Goal: Obtain resource: Download file/media

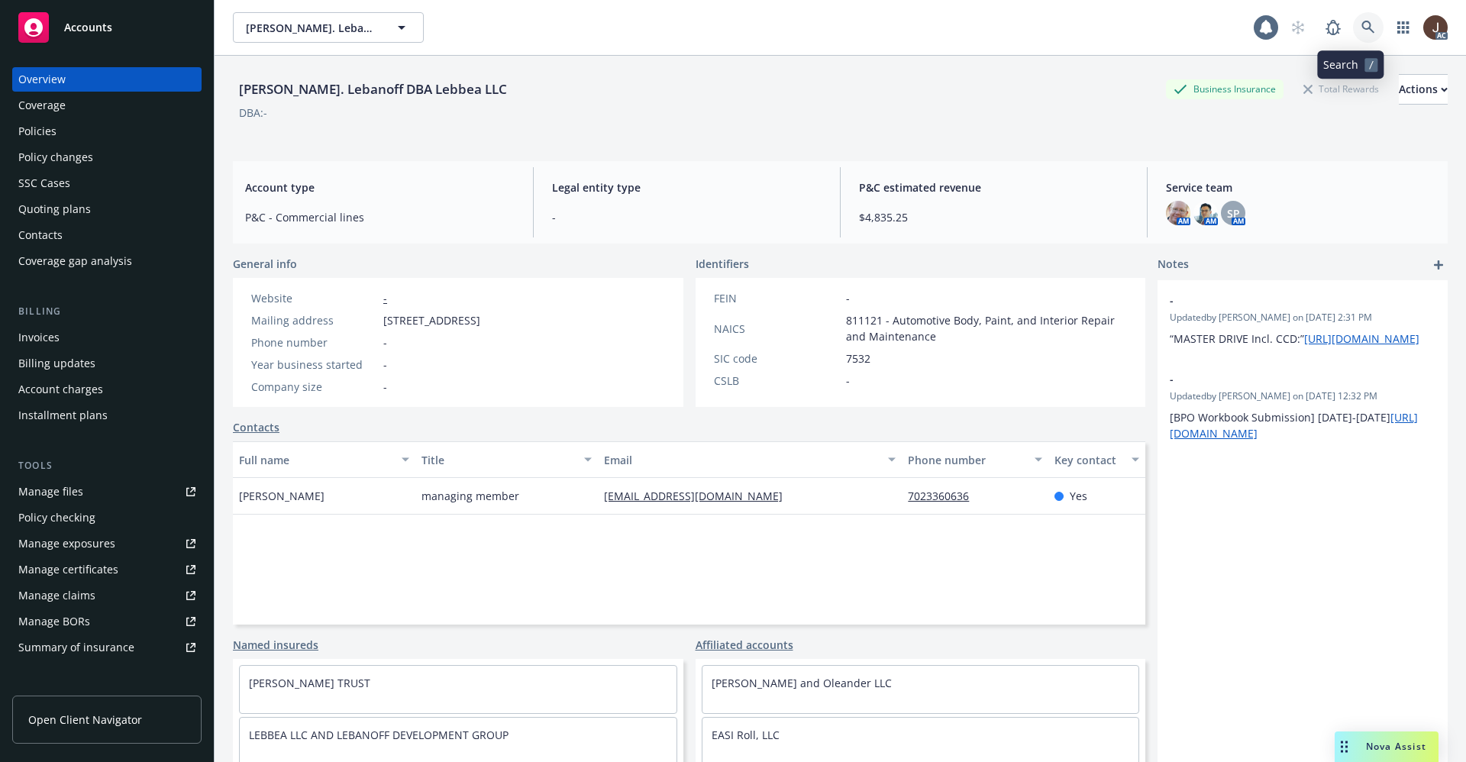
click at [1361, 27] on icon at bounding box center [1368, 28] width 14 height 14
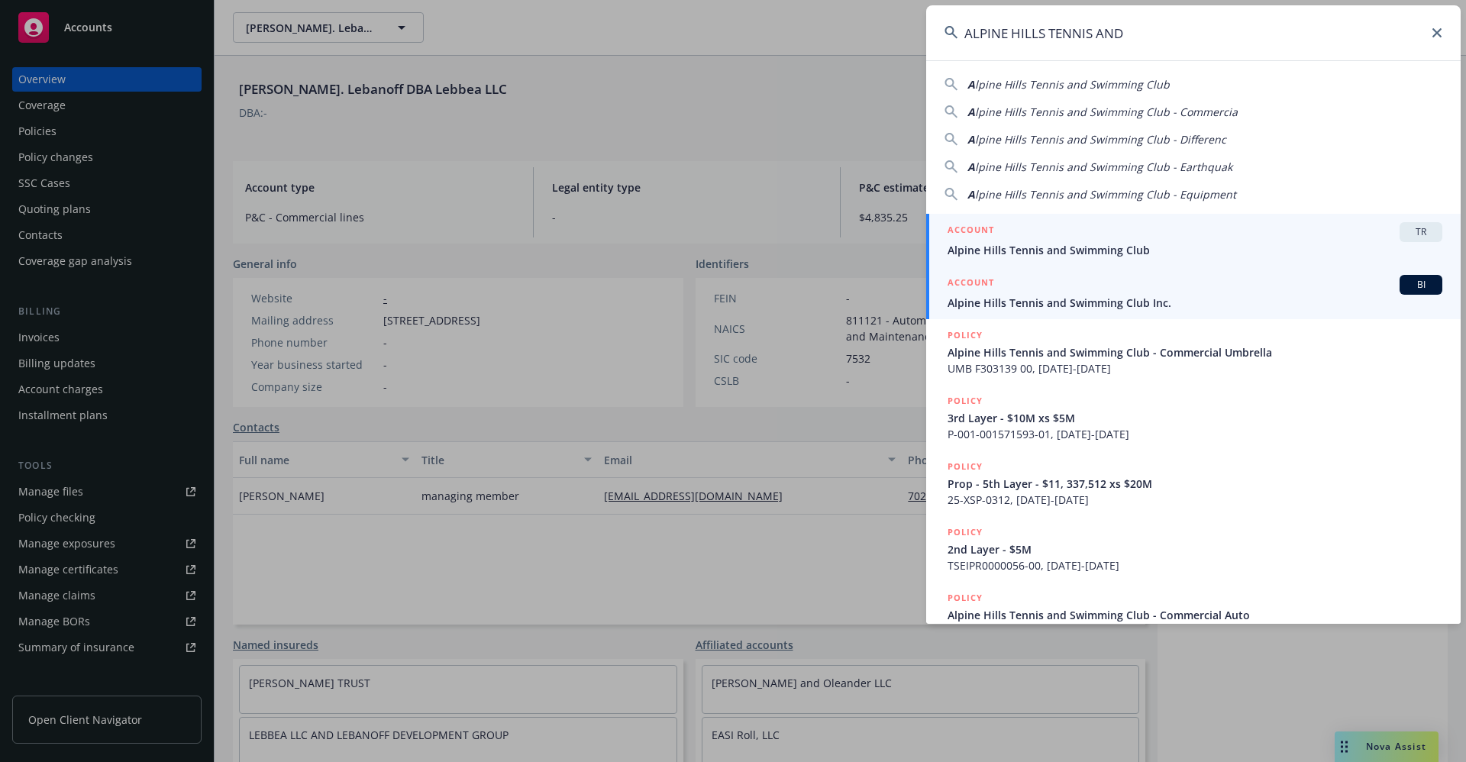
type input "ALPINE HILLS TENNIS AND"
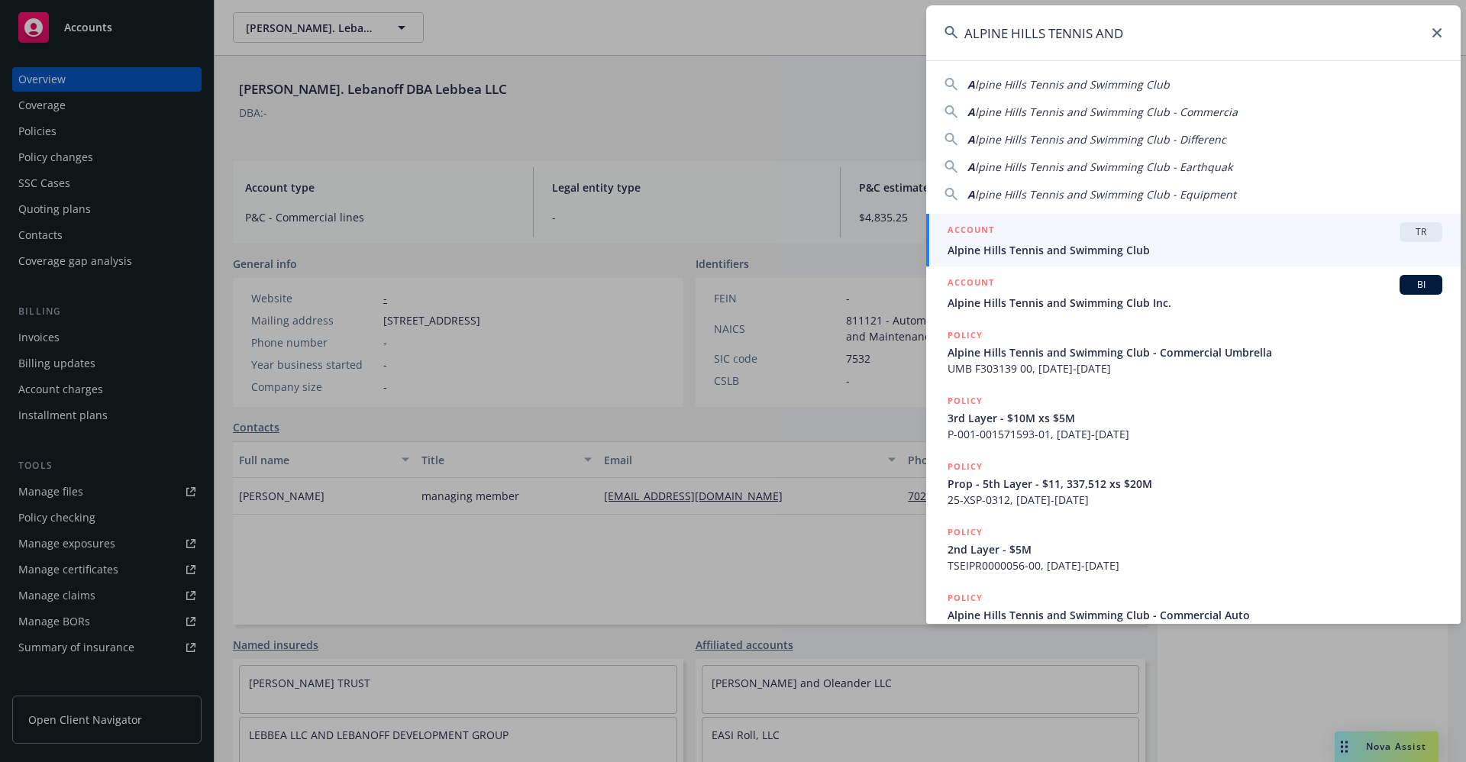
click at [1052, 302] on span "Alpine Hills Tennis and Swimming Club Inc." at bounding box center [1194, 303] width 495 height 16
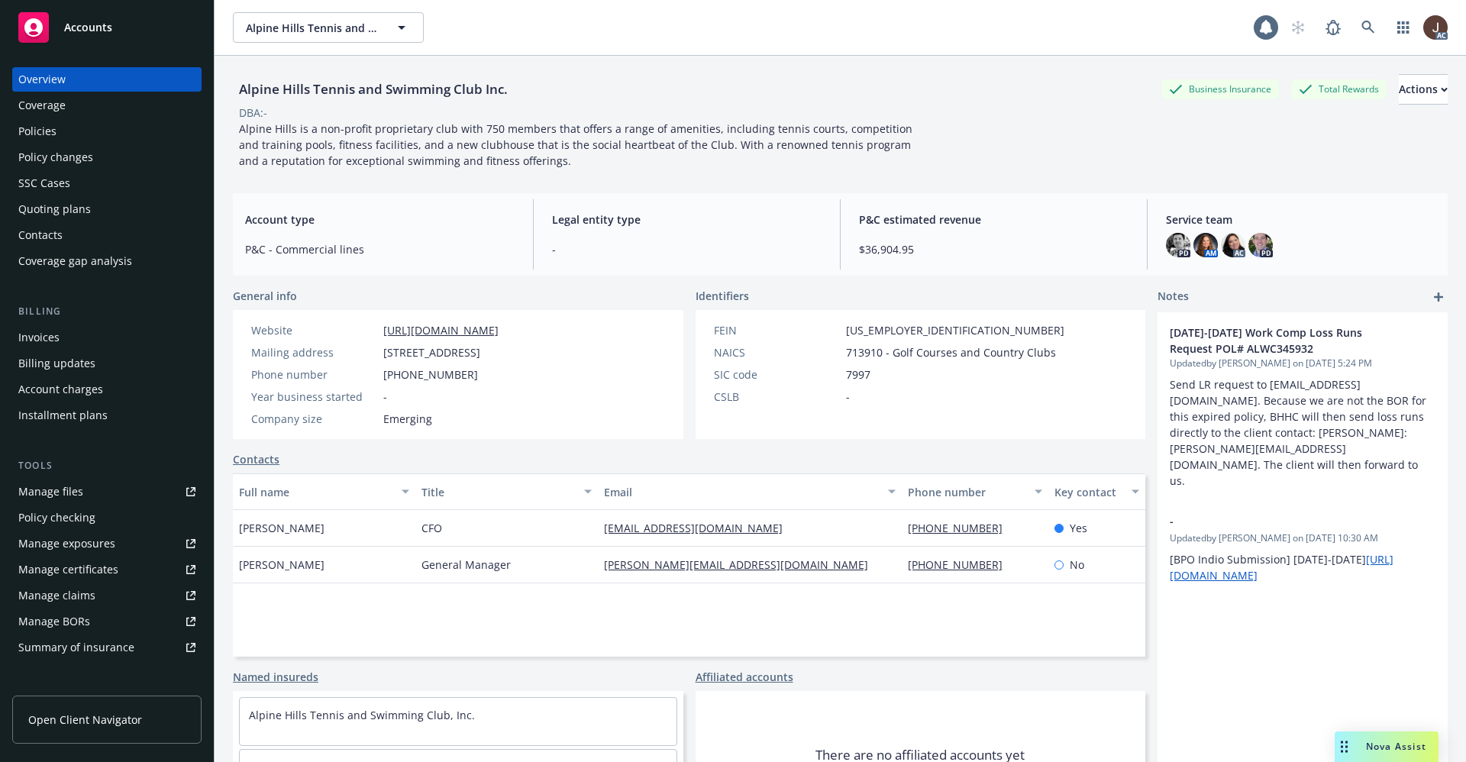
click at [56, 494] on div "Manage files" at bounding box center [50, 491] width 65 height 24
click at [1194, 247] on img at bounding box center [1205, 245] width 24 height 24
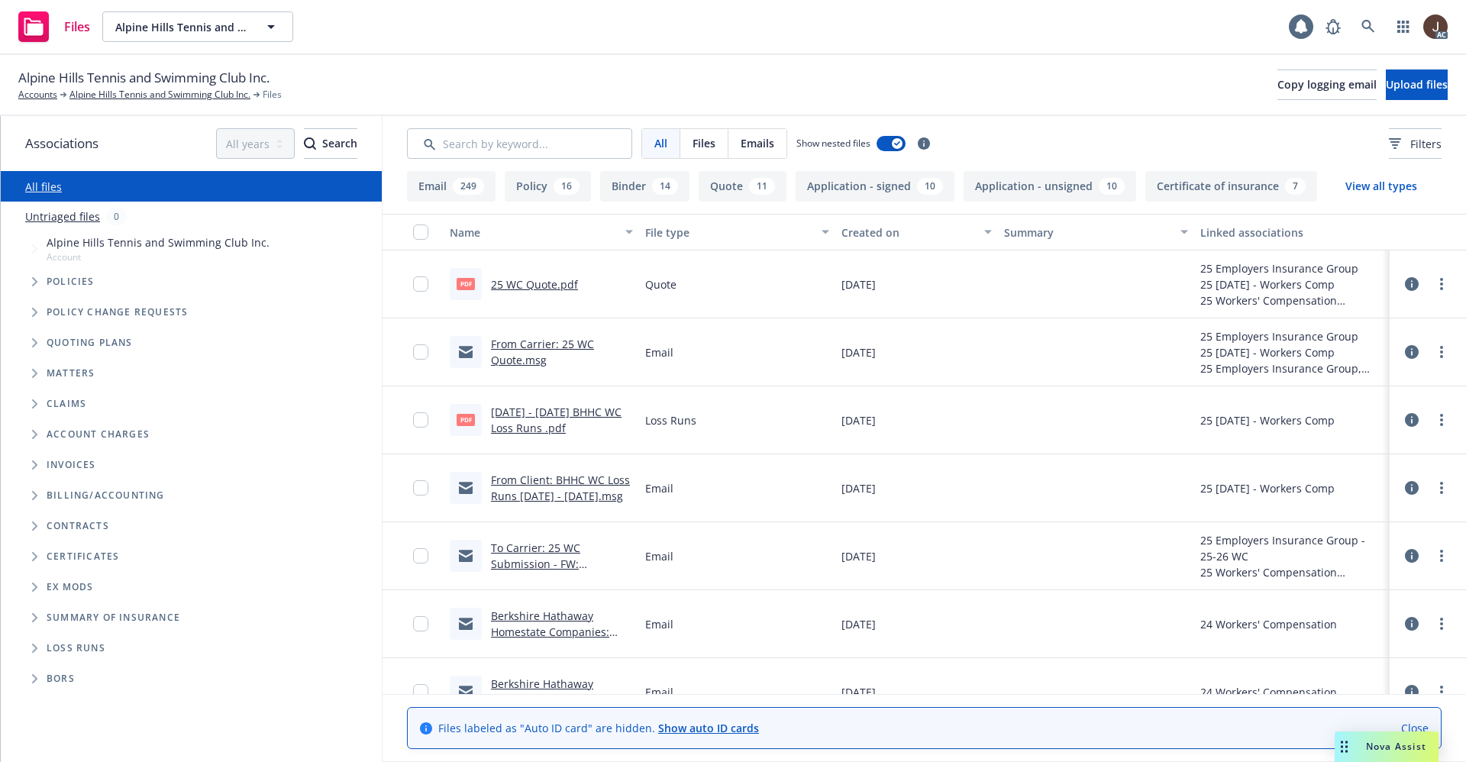
click at [542, 284] on link "25 WC Quote.pdf" at bounding box center [534, 284] width 87 height 15
